Goal: Information Seeking & Learning: Learn about a topic

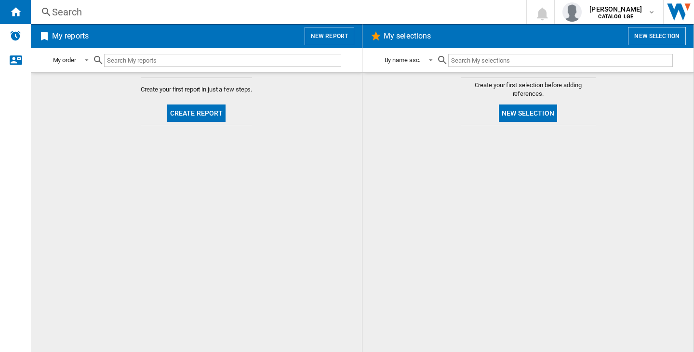
click at [74, 10] on div "Search" at bounding box center [276, 11] width 449 height 13
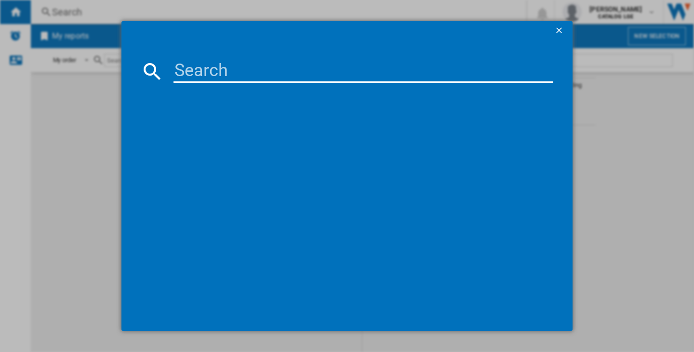
click at [193, 85] on md-dialog-content at bounding box center [346, 185] width 451 height 291
click at [197, 74] on input at bounding box center [363, 71] width 380 height 23
paste input "LG BT52P BLACK"
type input "LG BT52P BLACK"
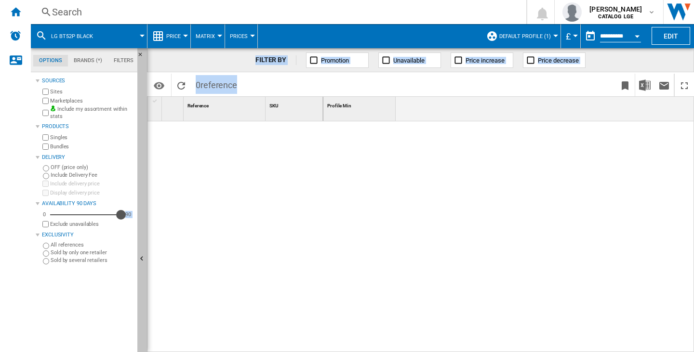
drag, startPoint x: 57, startPoint y: 214, endPoint x: 143, endPoint y: 211, distance: 86.3
click at [147, 211] on div "Options Brands (*) Filters Options Brands (*) Filters Sources Sites Marketplace…" at bounding box center [362, 200] width 663 height 304
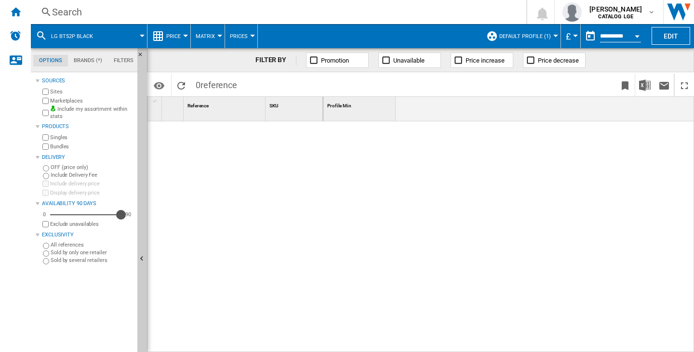
click at [432, 175] on div at bounding box center [508, 236] width 371 height 231
click at [524, 39] on span "Default profile (1)" at bounding box center [525, 36] width 52 height 6
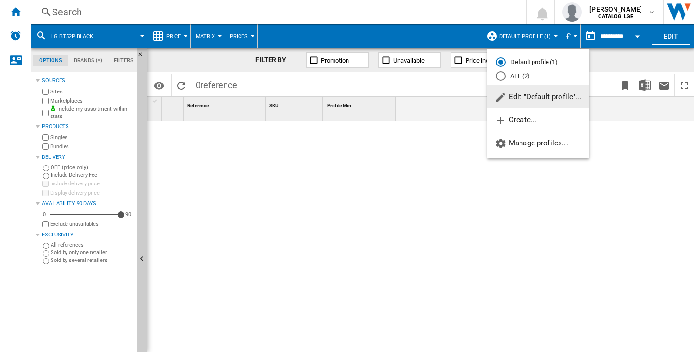
click at [528, 93] on span "Edit "Default profile"..." at bounding box center [538, 97] width 87 height 9
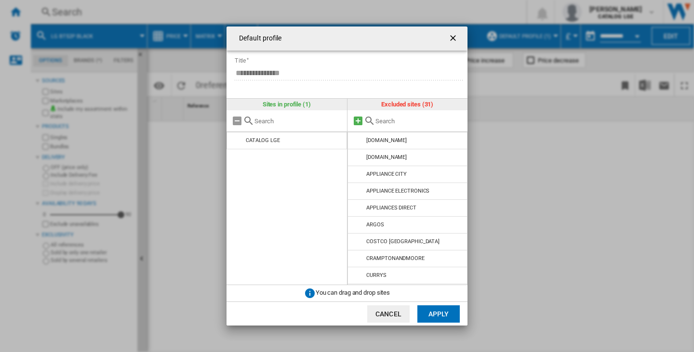
click at [359, 124] on md-icon at bounding box center [358, 121] width 12 height 12
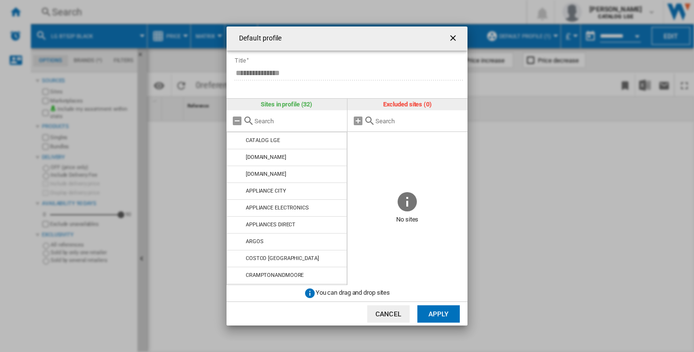
click at [456, 317] on button "Apply" at bounding box center [438, 313] width 42 height 17
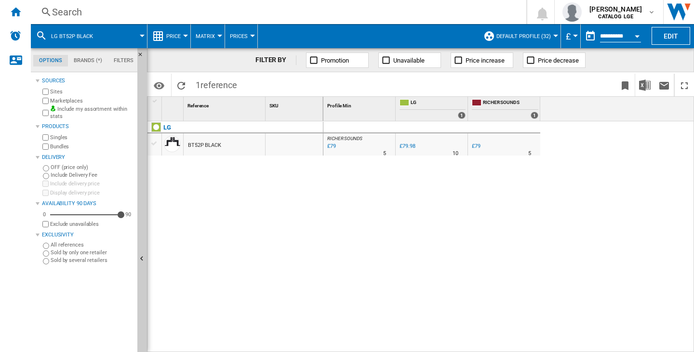
click at [177, 34] on span "Price" at bounding box center [173, 36] width 14 height 6
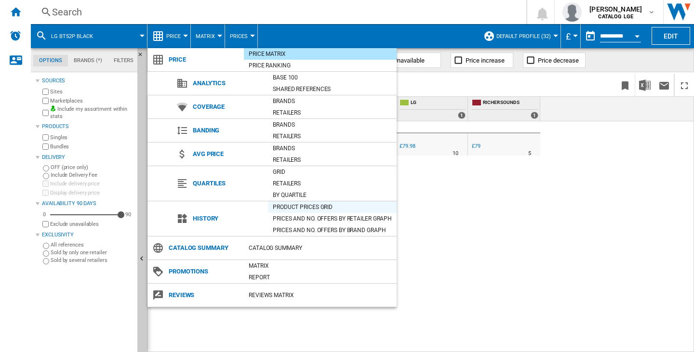
click at [293, 201] on div "Product prices grid" at bounding box center [332, 207] width 129 height 12
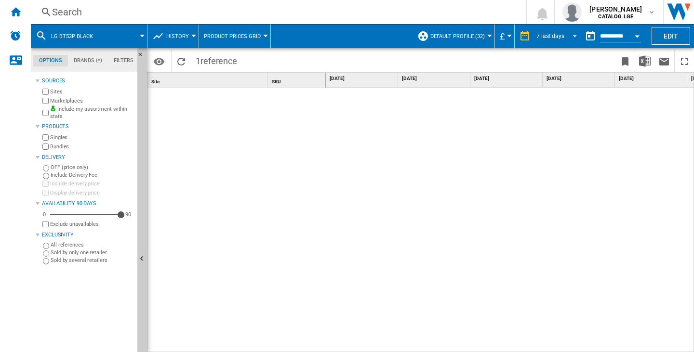
click at [554, 33] on div "7 last days" at bounding box center [550, 36] width 28 height 7
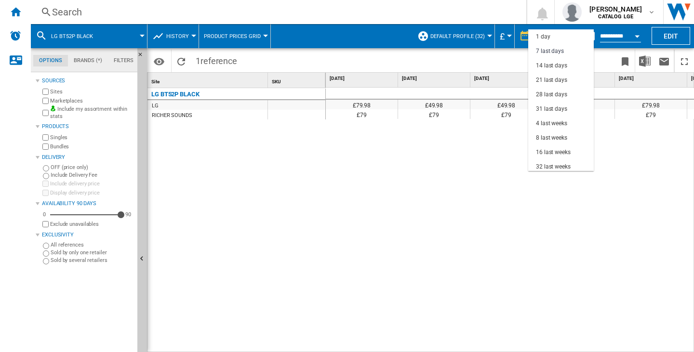
scroll to position [14, 0]
click at [556, 68] on div "21 last days" at bounding box center [551, 66] width 31 height 8
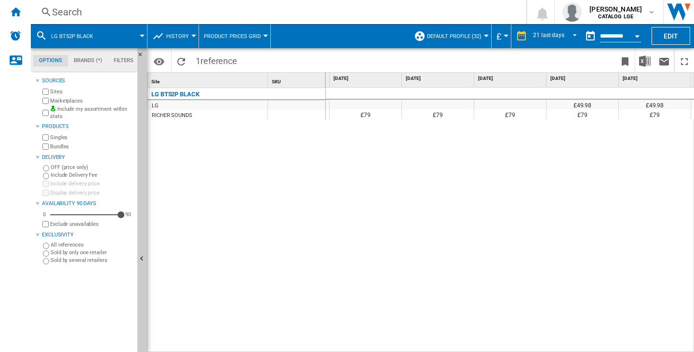
click at [69, 176] on label "Include Delivery Fee" at bounding box center [92, 175] width 83 height 7
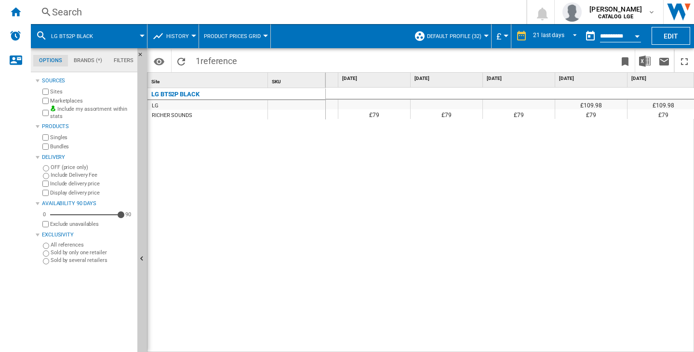
scroll to position [0, 646]
click at [58, 13] on div "Search" at bounding box center [276, 11] width 449 height 13
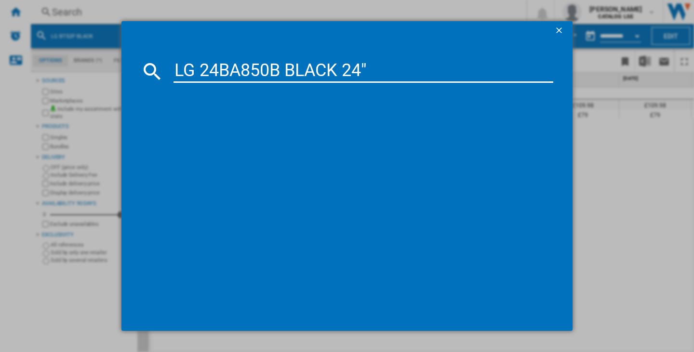
type input "LG 24BA850B BLACK 24""
click at [239, 132] on div "LG 24BA850B BLACK 24"" at bounding box center [354, 134] width 370 height 10
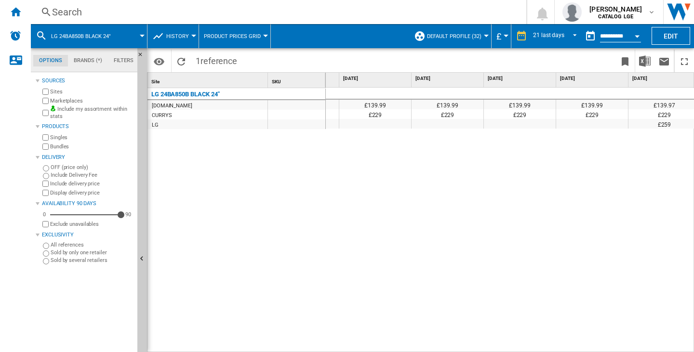
scroll to position [0, 600]
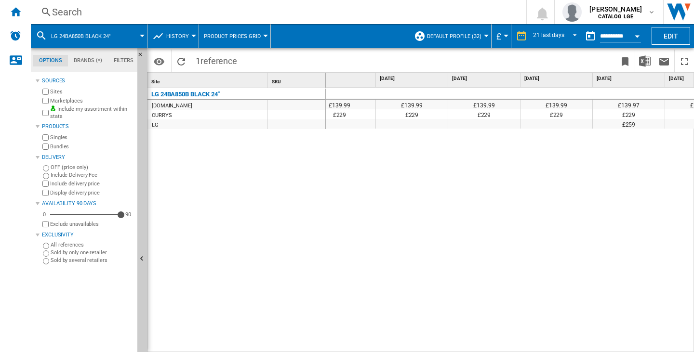
click at [82, 6] on div "Search" at bounding box center [276, 11] width 449 height 13
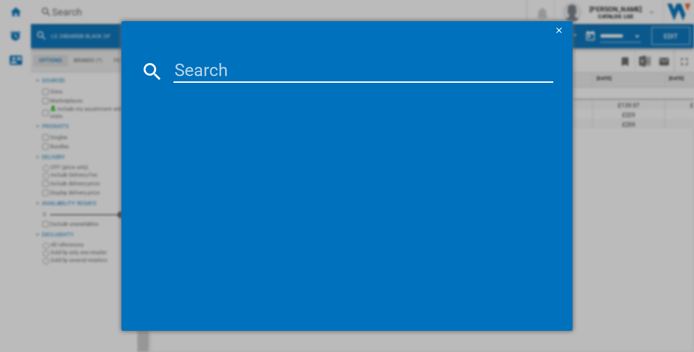
type input "LG AKB75455601 BLACK"
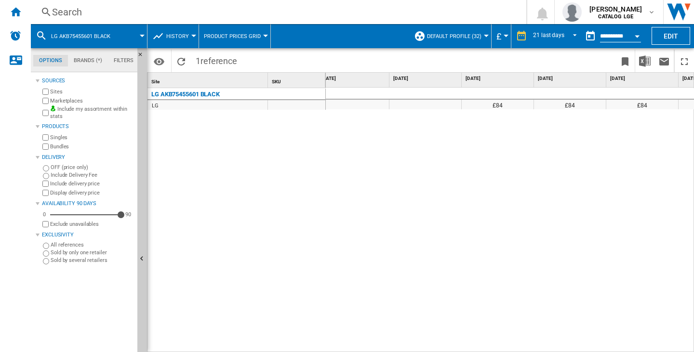
scroll to position [0, 1221]
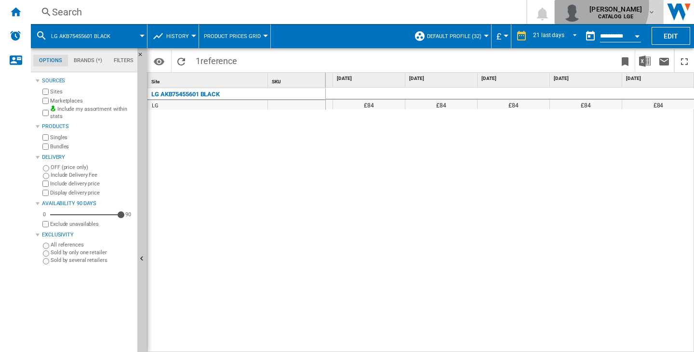
click at [606, 6] on span "[PERSON_NAME]" at bounding box center [615, 9] width 53 height 10
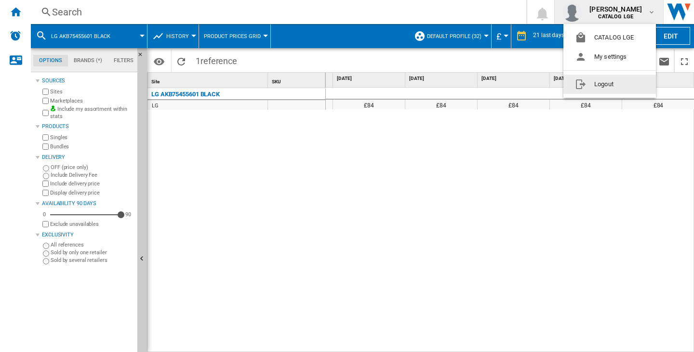
click at [618, 77] on button "Logout" at bounding box center [609, 84] width 93 height 19
